Goal: Task Accomplishment & Management: Manage account settings

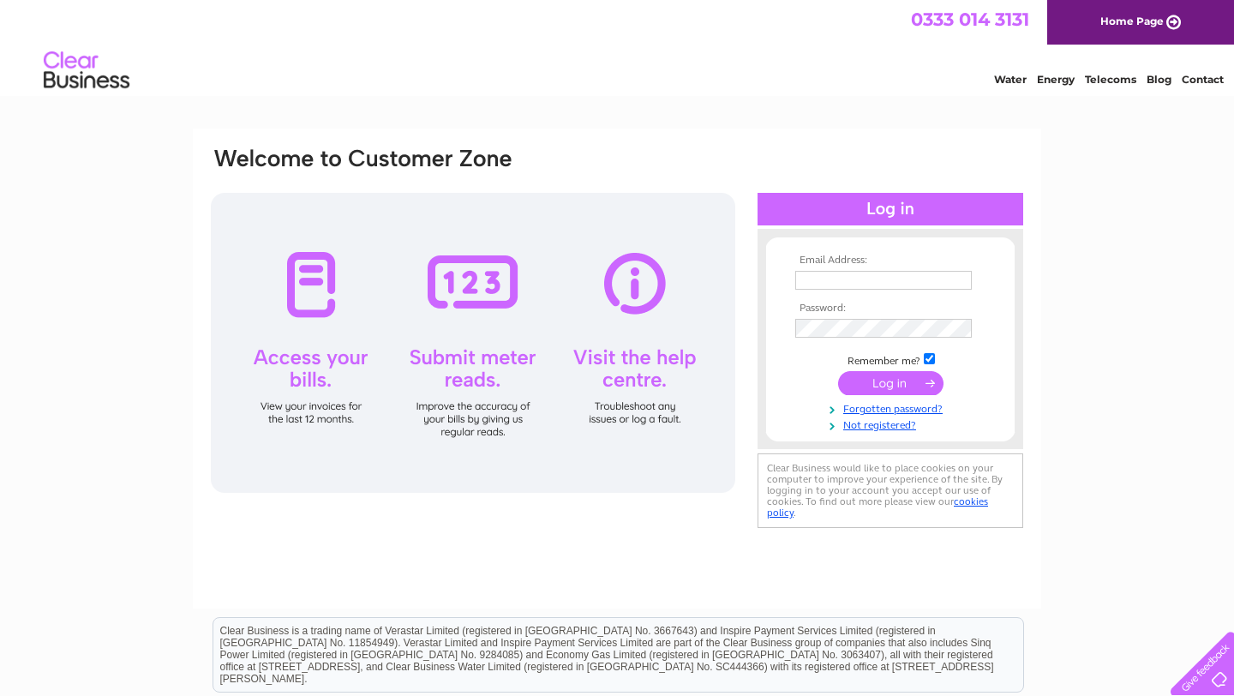
type input "jillb2708@icloud.com"
click at [894, 386] on input "submit" at bounding box center [890, 383] width 105 height 24
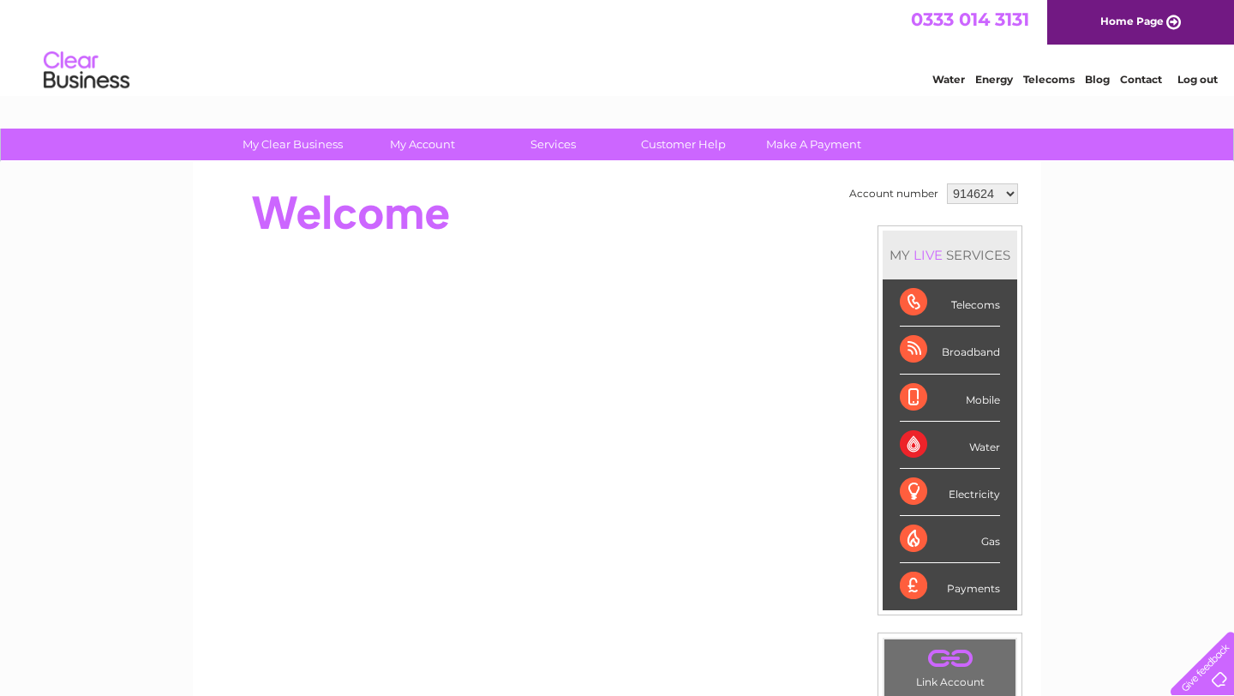
click at [1007, 192] on select "914624 3023458" at bounding box center [982, 193] width 71 height 21
select select "3023458"
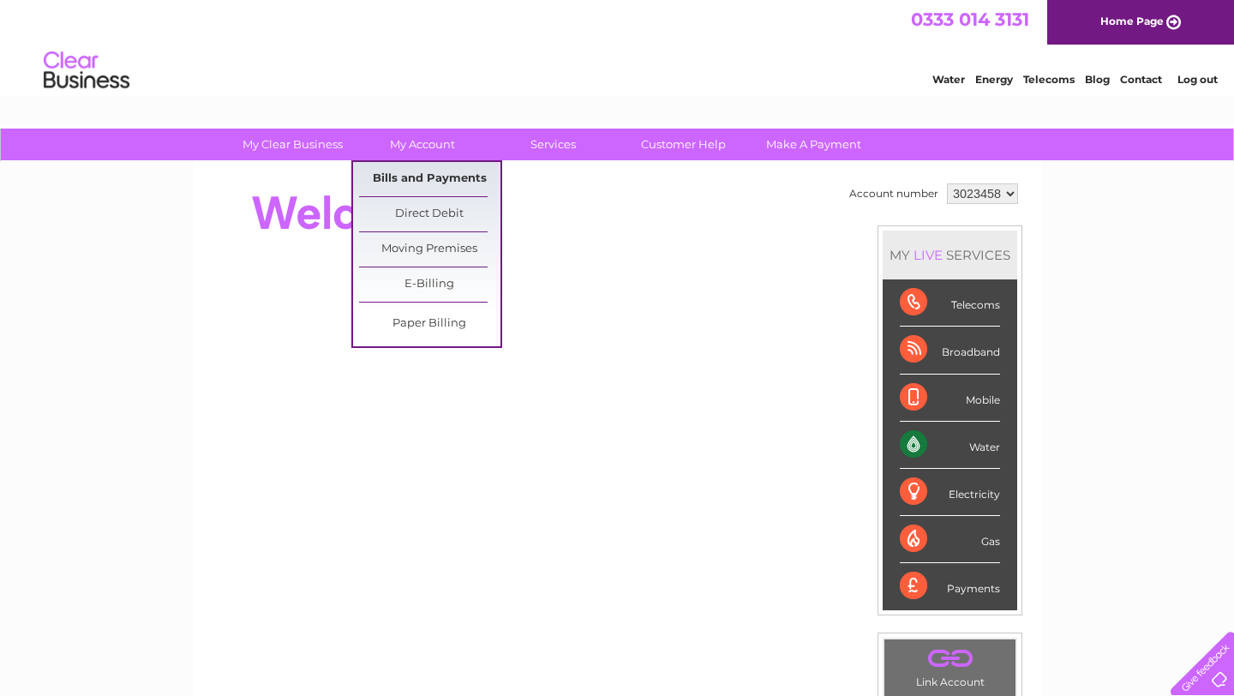
click at [434, 175] on link "Bills and Payments" at bounding box center [429, 179] width 141 height 34
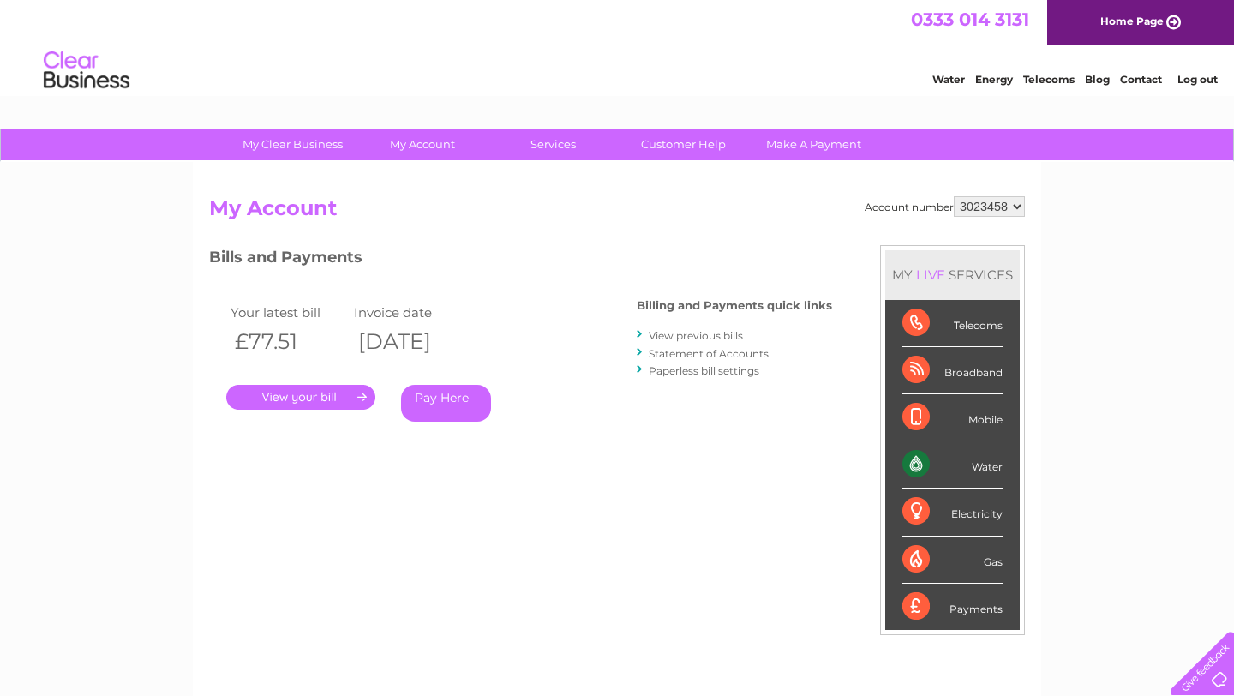
click at [306, 395] on link "." at bounding box center [300, 397] width 149 height 25
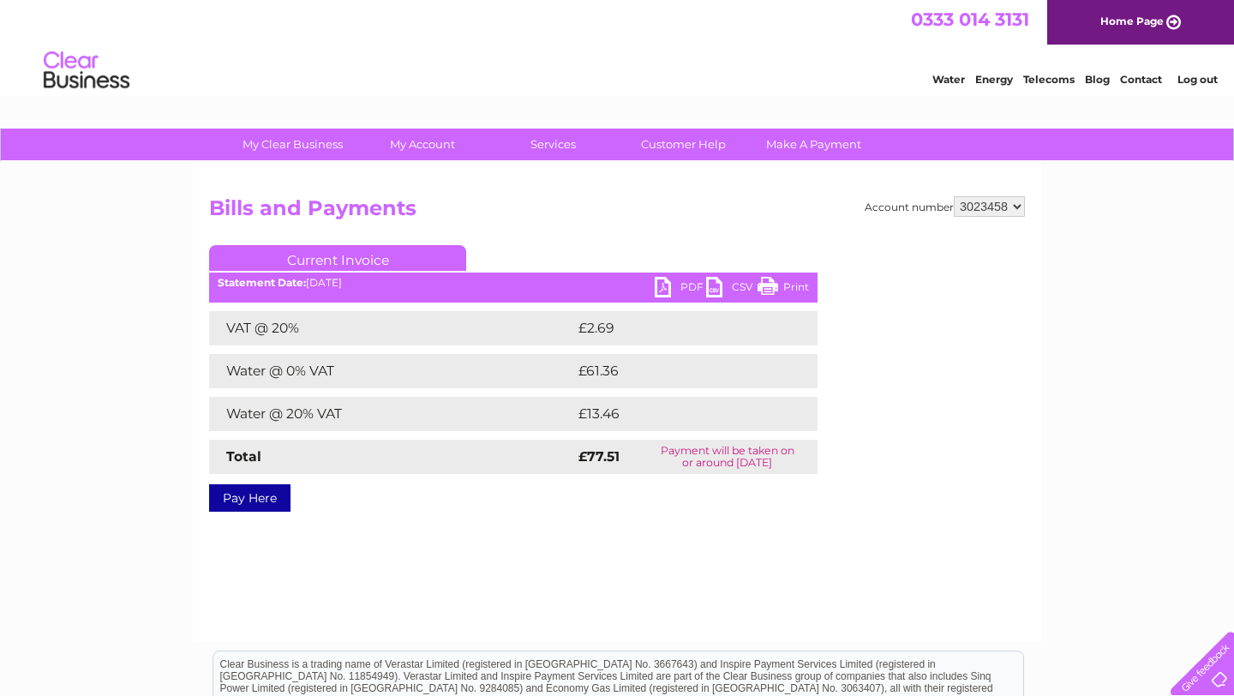
click at [668, 284] on link "PDF" at bounding box center [679, 289] width 51 height 25
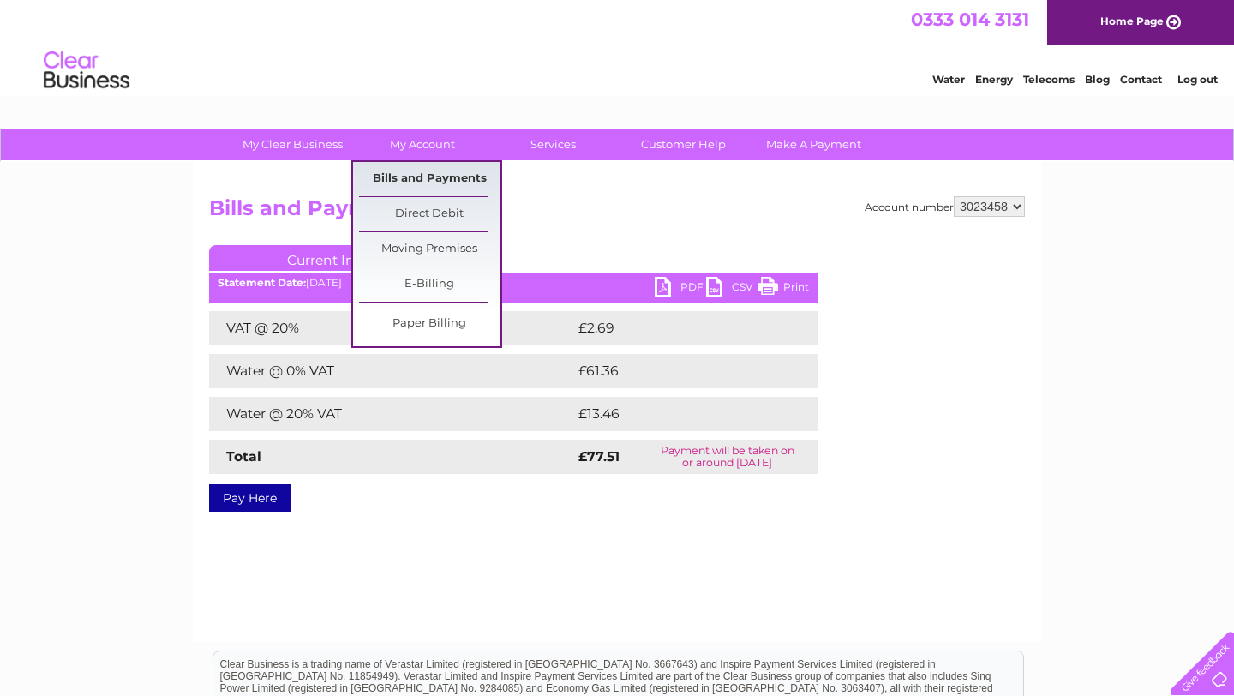
click at [424, 178] on link "Bills and Payments" at bounding box center [429, 179] width 141 height 34
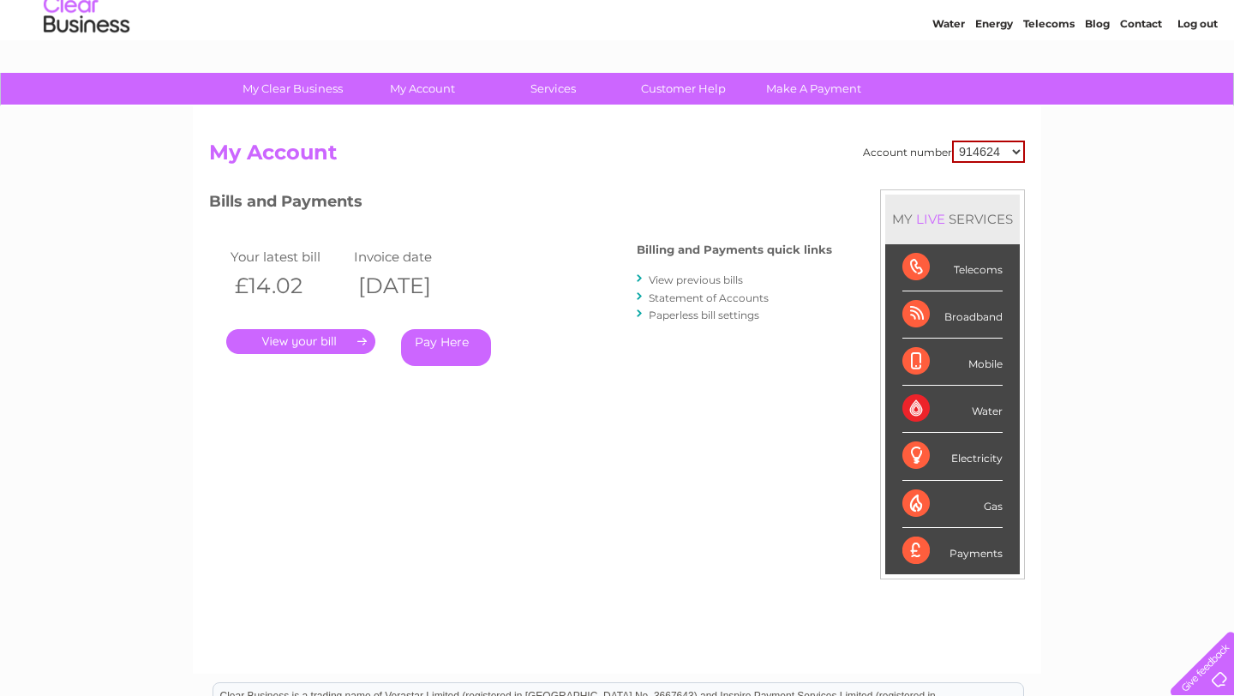
scroll to position [57, 0]
click at [736, 278] on link "View previous bills" at bounding box center [695, 278] width 94 height 13
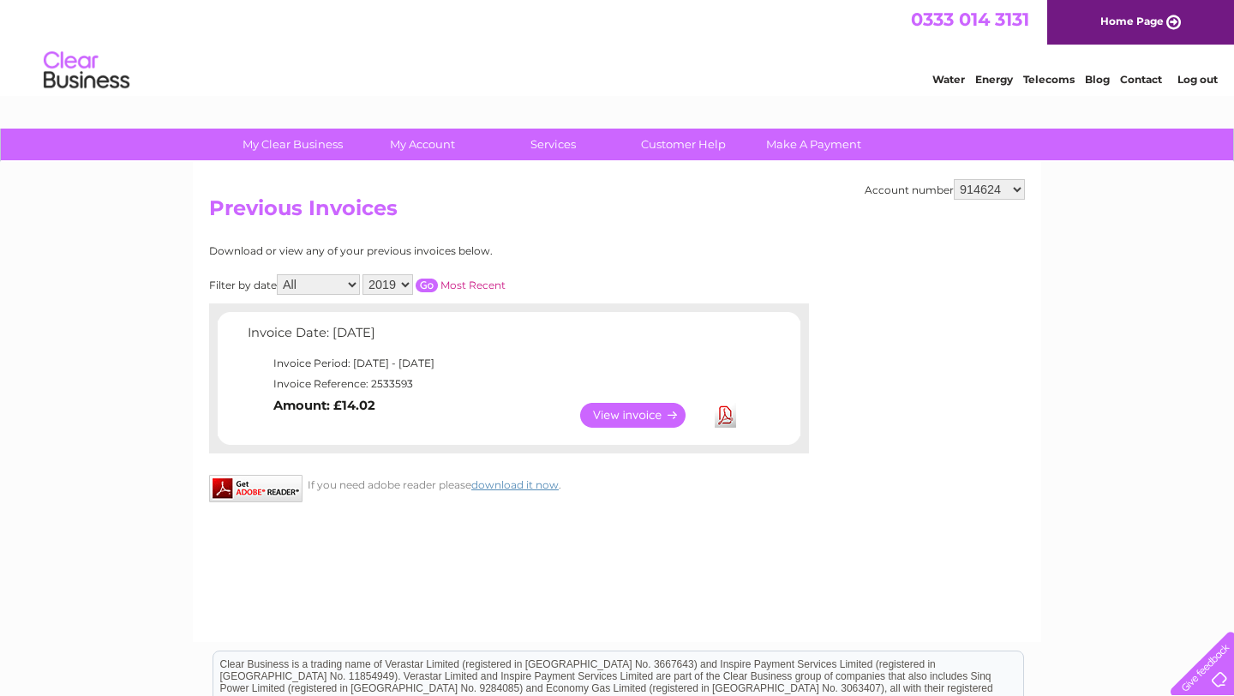
click at [1016, 187] on select "914624 3023458" at bounding box center [988, 189] width 71 height 21
select select "3023458"
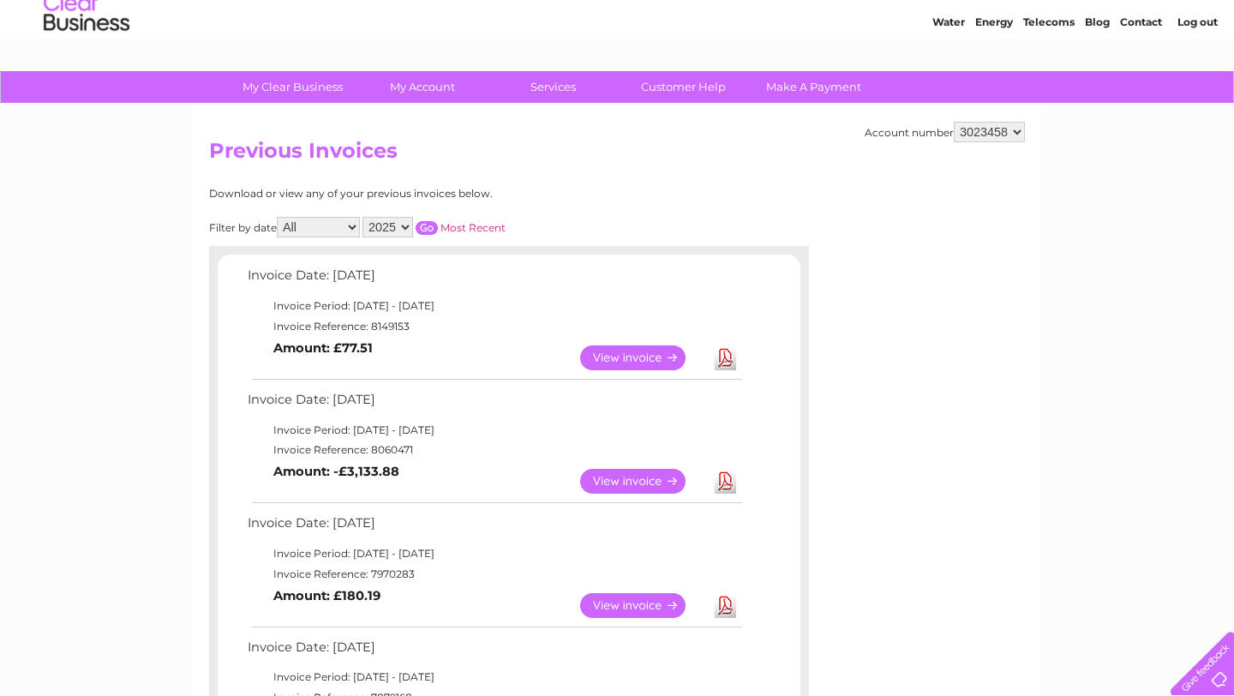
scroll to position [74, 0]
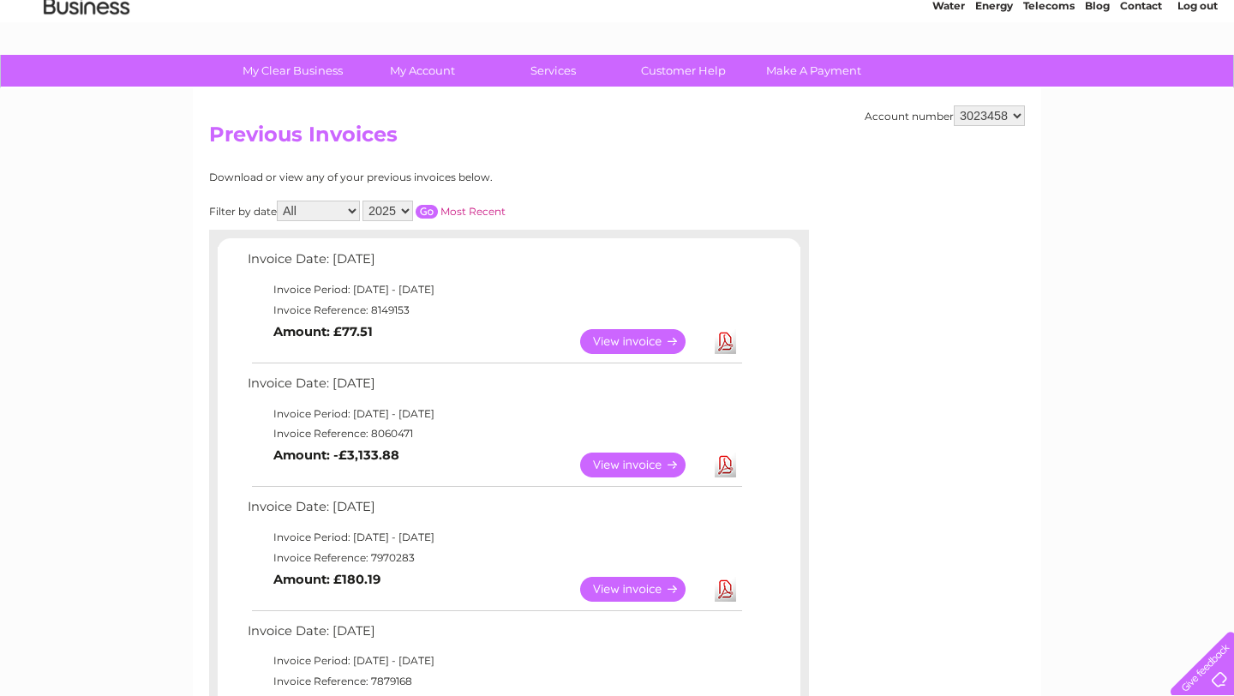
click at [619, 467] on link "View" at bounding box center [643, 464] width 126 height 25
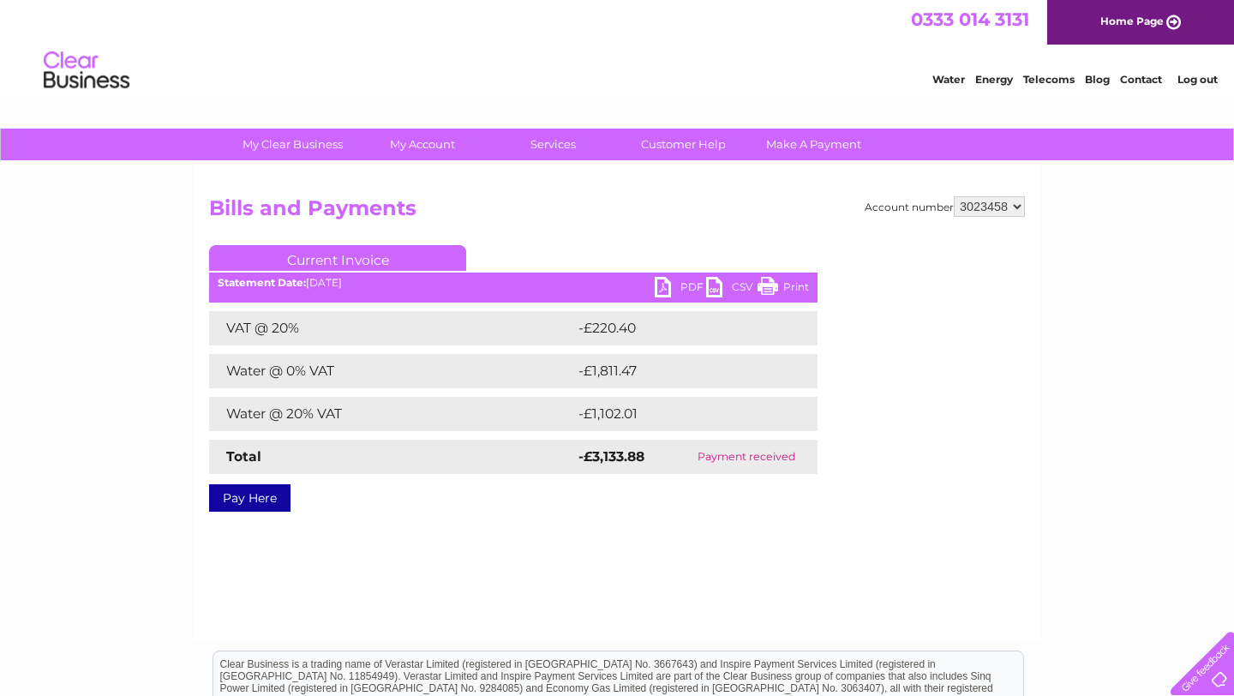
click at [663, 286] on link "PDF" at bounding box center [679, 289] width 51 height 25
